Goal: Information Seeking & Learning: Compare options

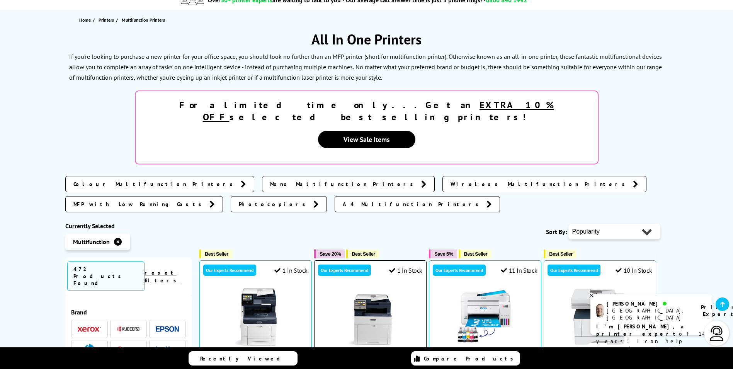
scroll to position [116, 0]
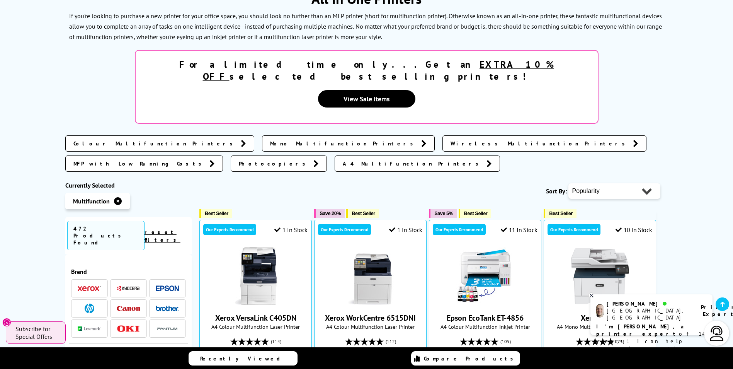
click at [94, 303] on span at bounding box center [89, 308] width 23 height 10
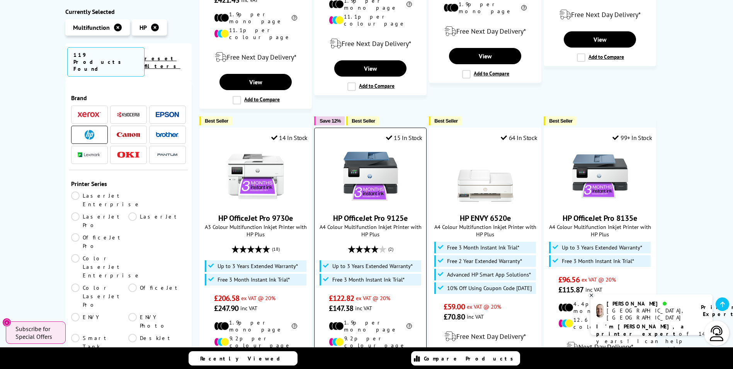
scroll to position [502, 0]
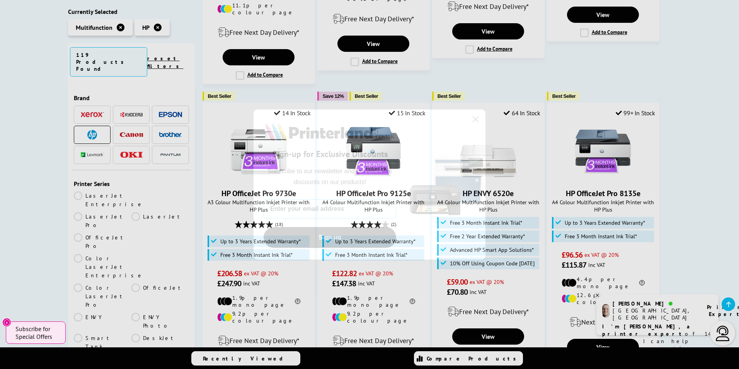
click at [476, 117] on circle "Close dialog" at bounding box center [475, 119] width 13 height 13
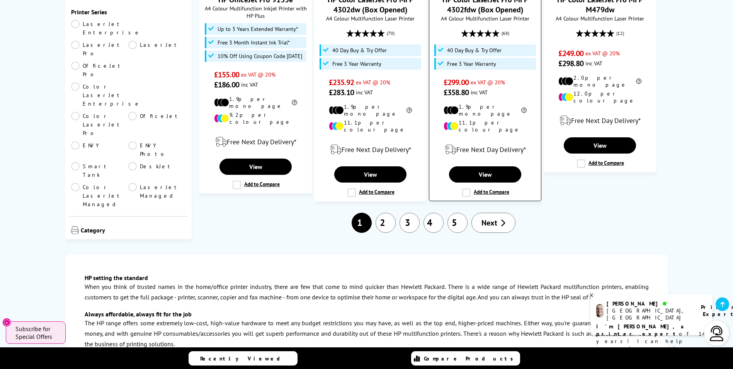
scroll to position [1005, 0]
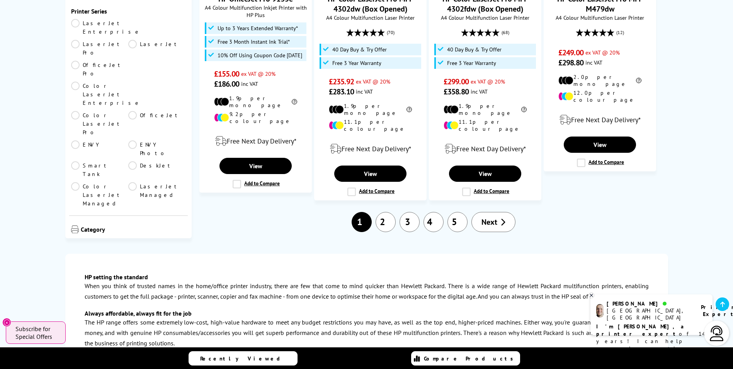
click at [380, 212] on link "2" at bounding box center [386, 222] width 20 height 20
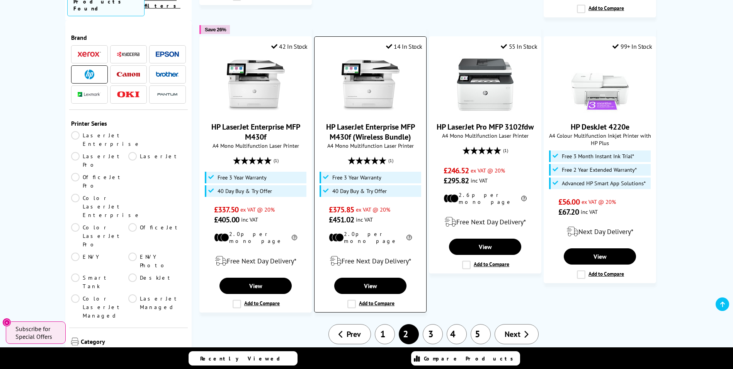
scroll to position [889, 0]
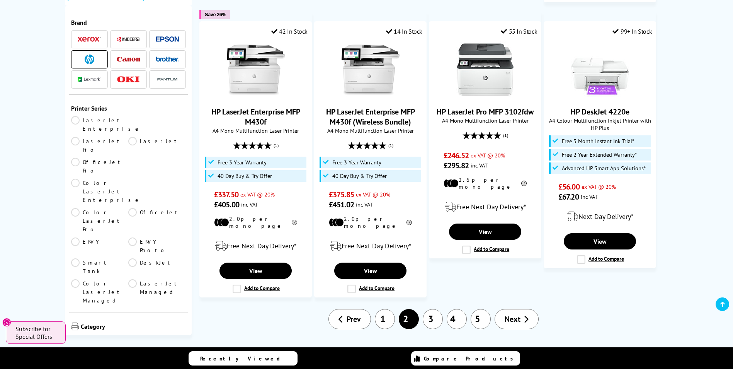
click at [437, 309] on link "3" at bounding box center [433, 319] width 20 height 20
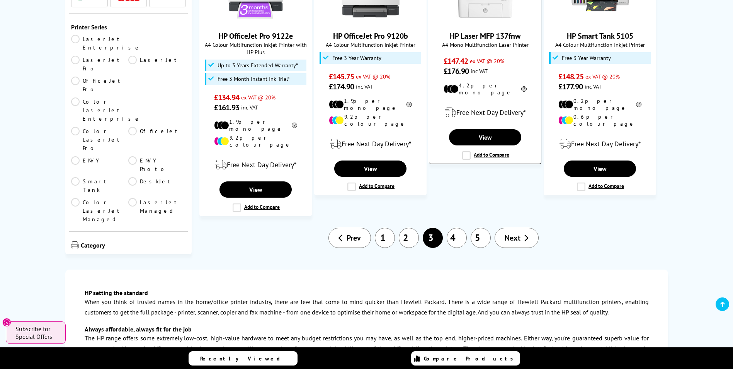
scroll to position [889, 0]
